Goal: Transaction & Acquisition: Purchase product/service

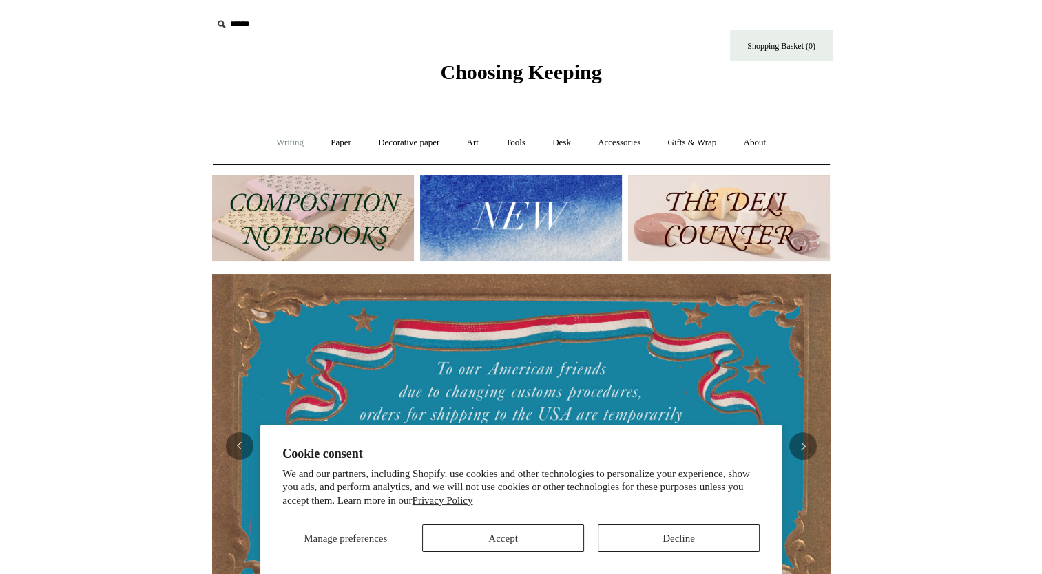
click at [277, 139] on link "Writing +" at bounding box center [290, 143] width 52 height 37
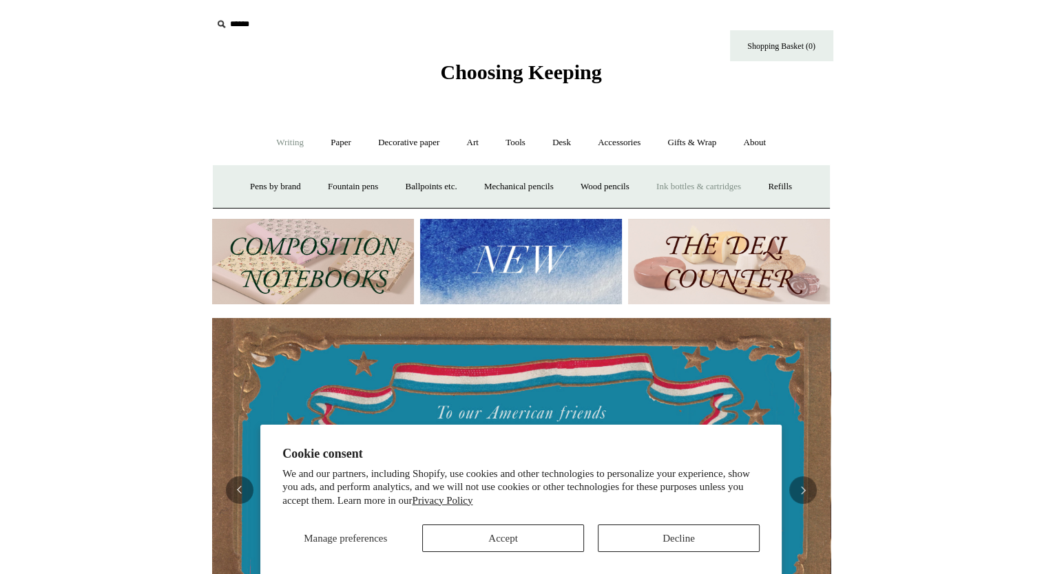
click at [727, 192] on link "Ink bottles & cartridges +" at bounding box center [699, 187] width 110 height 37
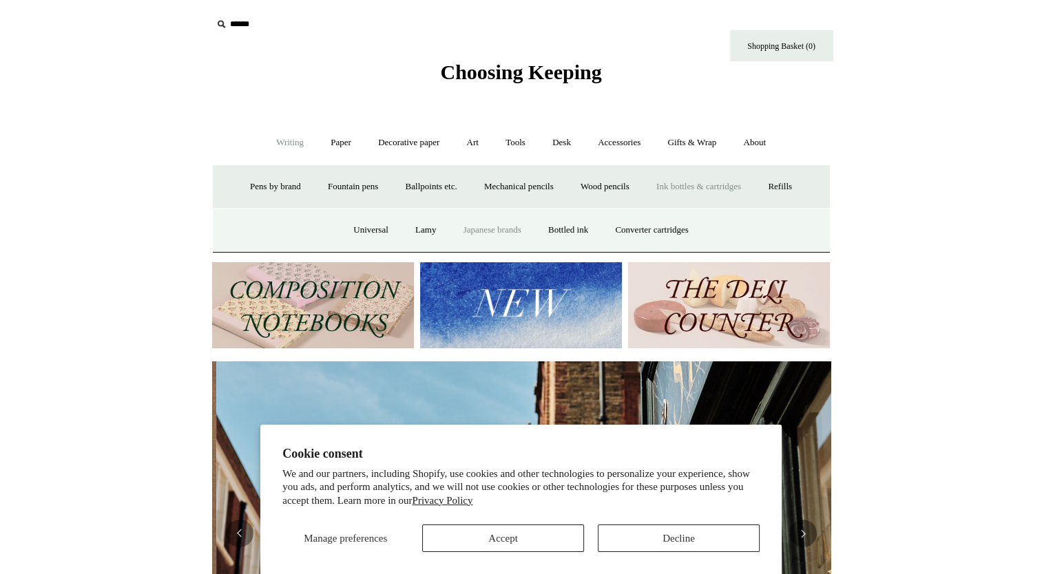
scroll to position [0, 618]
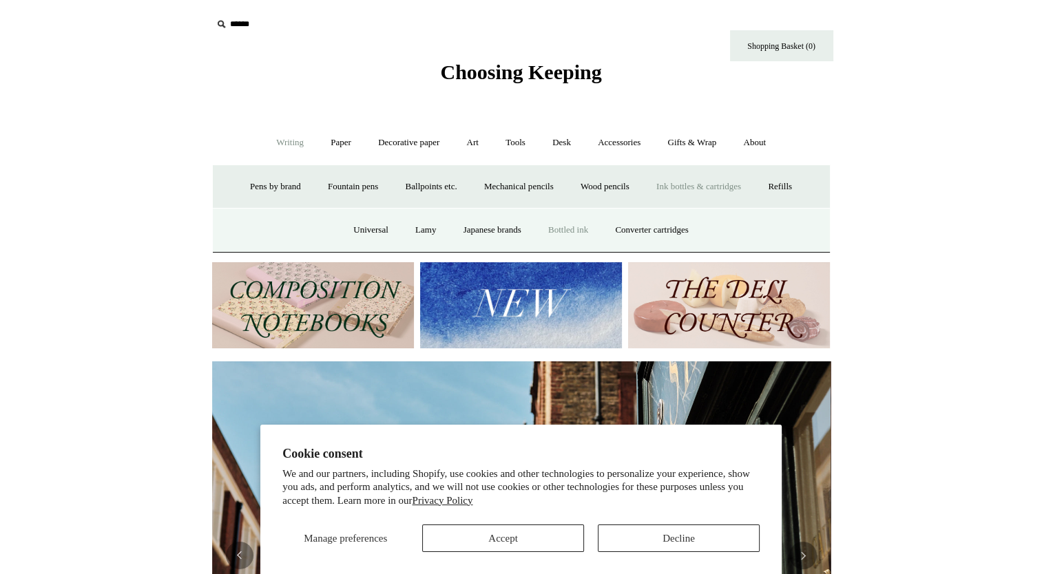
click at [583, 227] on link "Bottled ink" at bounding box center [568, 230] width 65 height 37
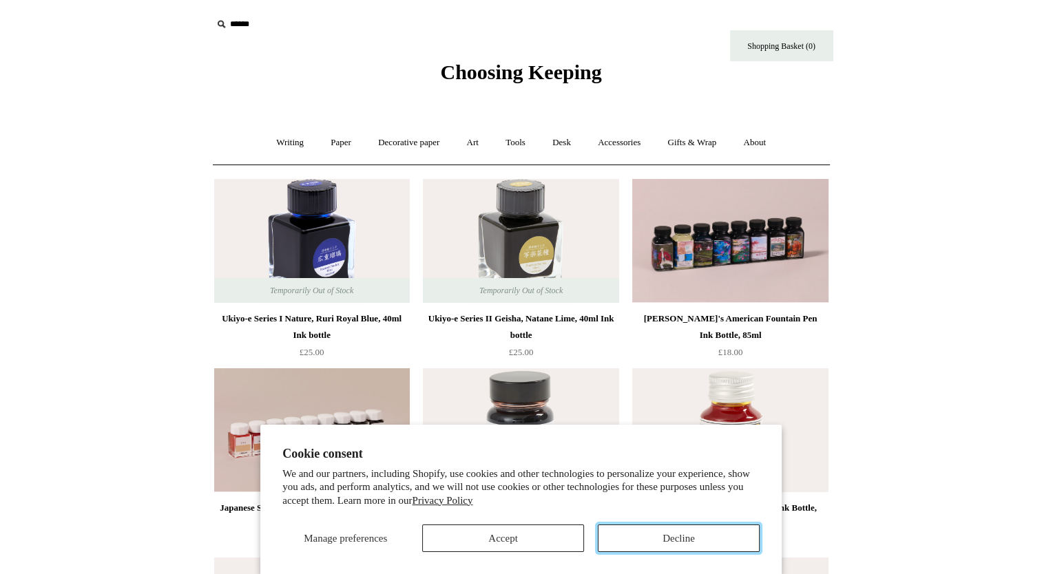
click at [632, 536] on button "Decline" at bounding box center [679, 539] width 162 height 28
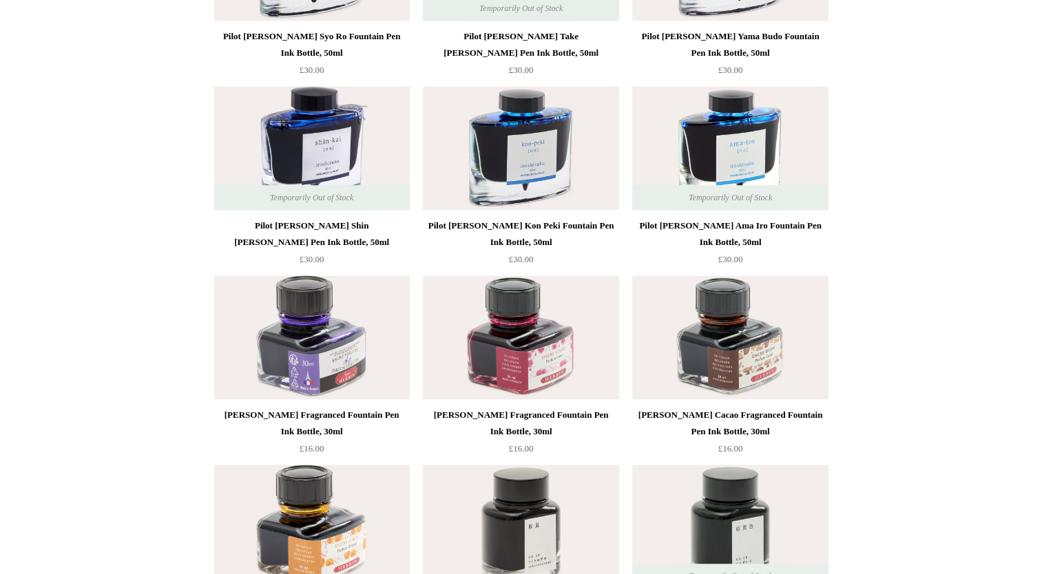
scroll to position [1997, 0]
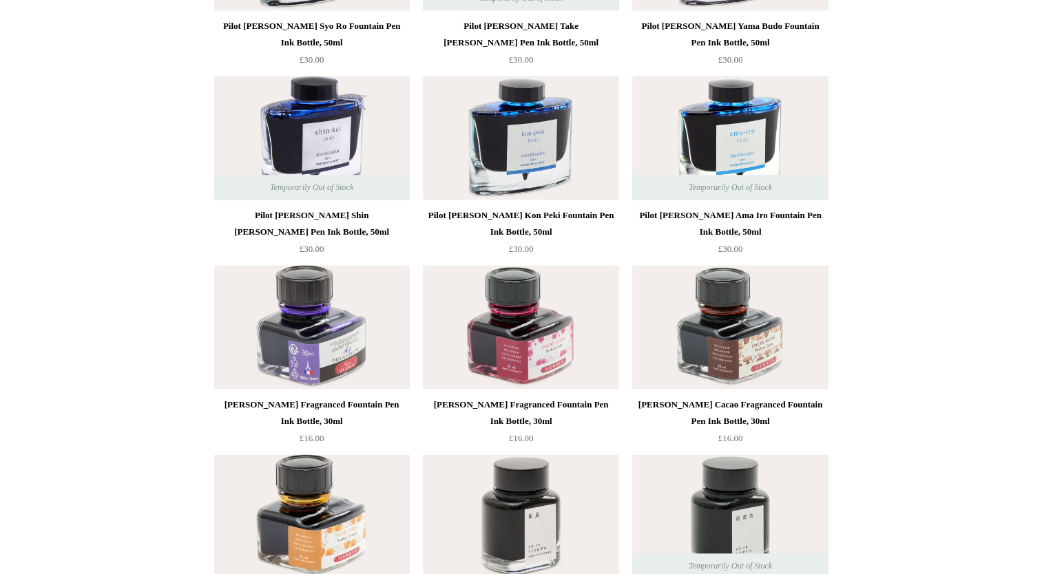
click at [280, 218] on div "Pilot [PERSON_NAME] Shin [PERSON_NAME] Pen Ink Bottle, 50ml" at bounding box center [312, 223] width 189 height 33
